Goal: Task Accomplishment & Management: Use online tool/utility

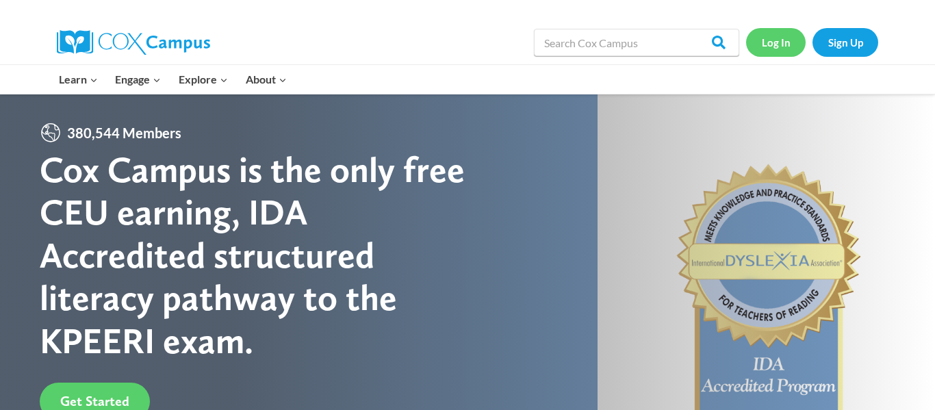
click at [778, 53] on link "Log In" at bounding box center [776, 42] width 60 height 28
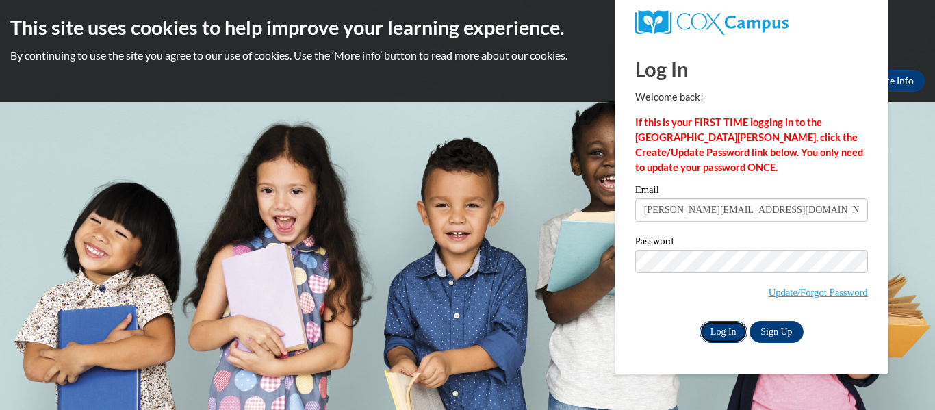
click at [713, 330] on input "Log In" at bounding box center [724, 332] width 48 height 22
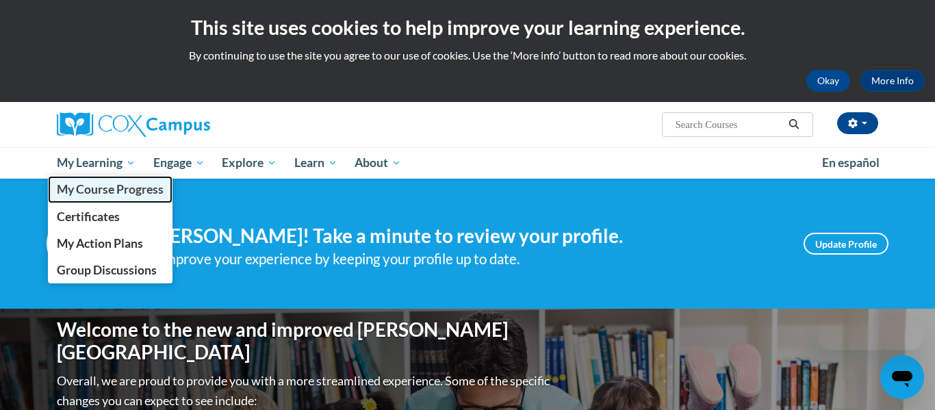
click at [90, 184] on span "My Course Progress" at bounding box center [110, 189] width 107 height 14
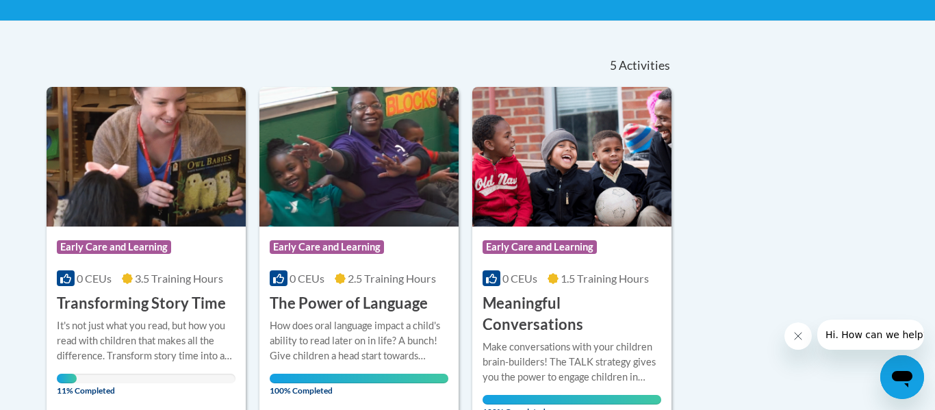
scroll to position [268, 0]
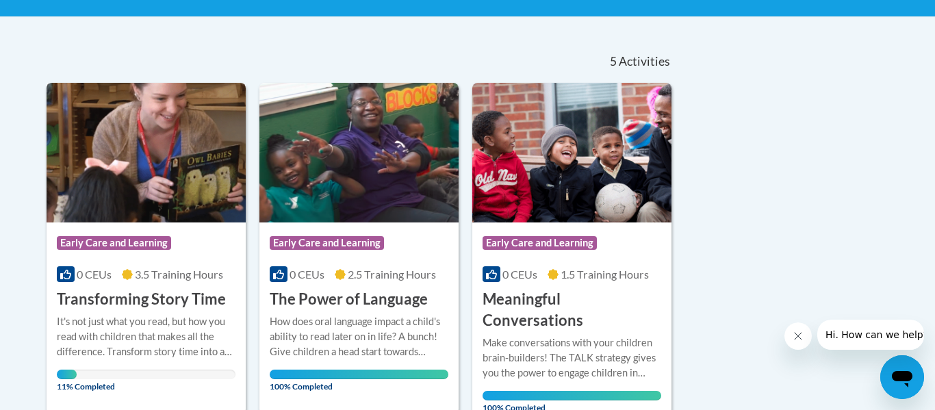
click at [209, 188] on img at bounding box center [146, 153] width 199 height 140
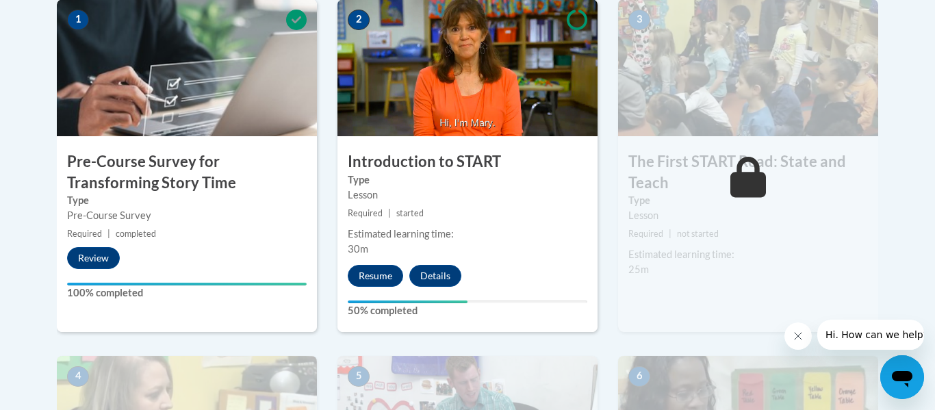
scroll to position [468, 0]
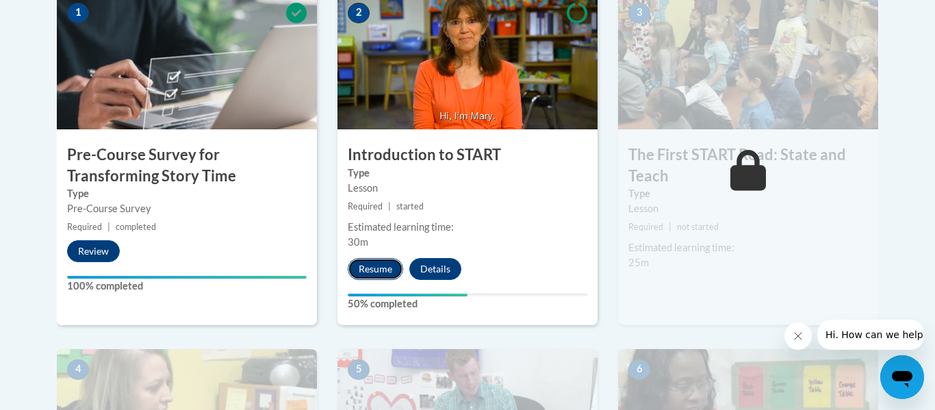
click at [372, 273] on button "Resume" at bounding box center [375, 269] width 55 height 22
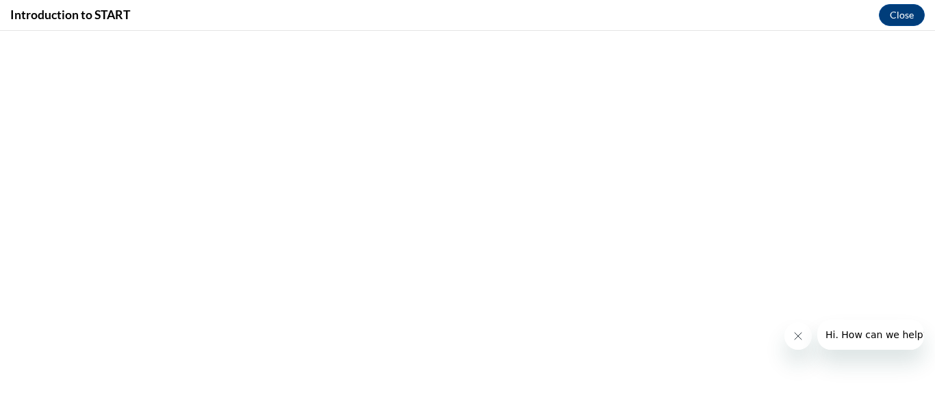
click at [798, 340] on icon "Close message from company" at bounding box center [798, 336] width 11 height 11
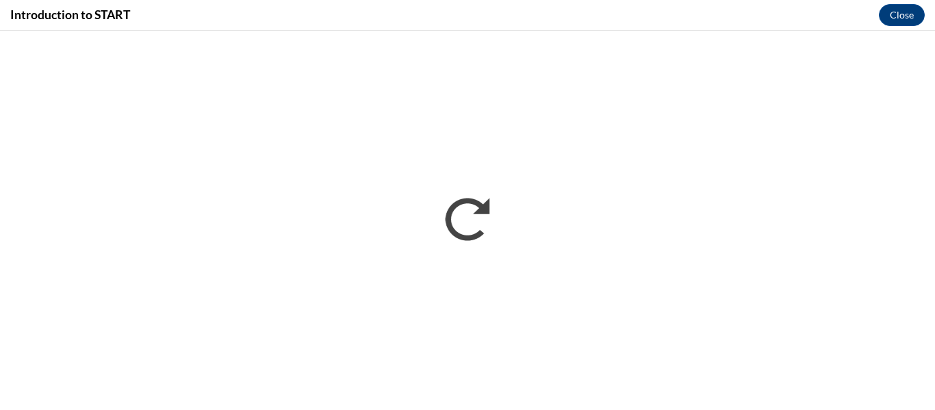
scroll to position [0, 0]
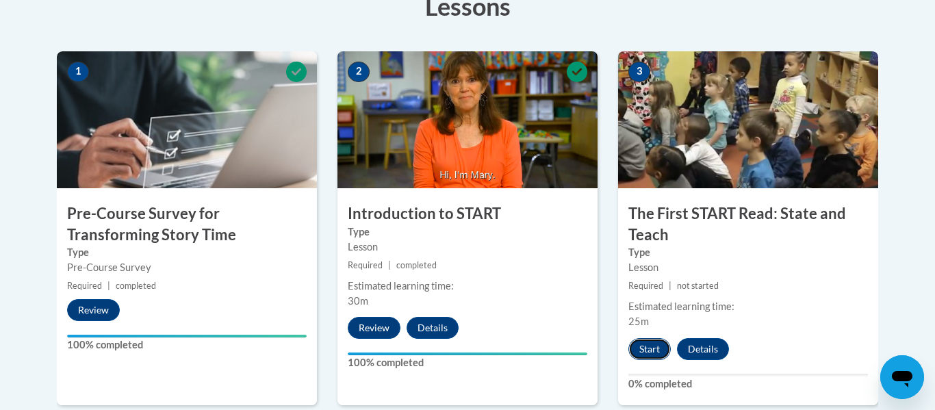
click at [663, 339] on button "Start" at bounding box center [649, 349] width 42 height 22
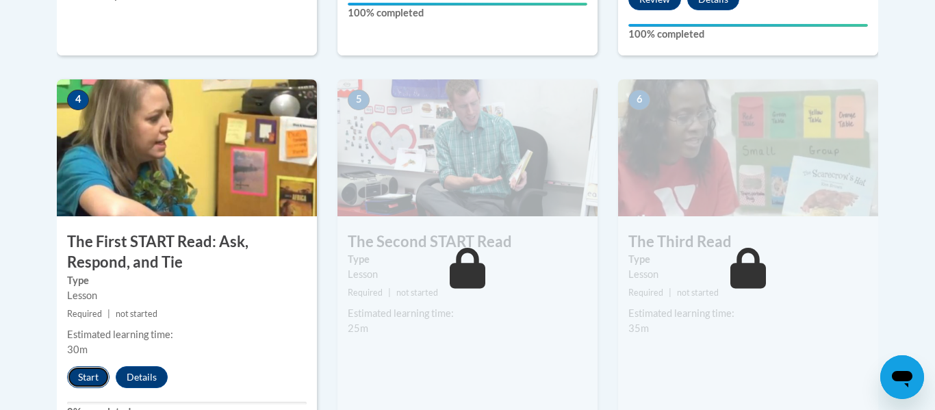
click at [89, 372] on button "Start" at bounding box center [88, 377] width 42 height 22
